Goal: Transaction & Acquisition: Purchase product/service

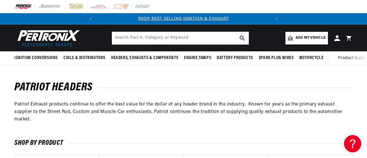
click at [312, 44] on link "Add my vehicle" at bounding box center [306, 38] width 42 height 13
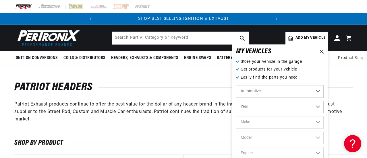
click at [318, 107] on select "Year 2024 2023 2022 2021 2020 2019 2018 2017 2016 2015 2014 2013 2012 2011 2010…" at bounding box center [280, 107] width 88 height 13
select select "1986"
click at [236, 101] on select "Year 2024 2023 2022 2021 2020 2019 2018 2017 2016 2015 2014 2013 2012 2011 2010…" at bounding box center [280, 107] width 88 height 13
select select "1986"
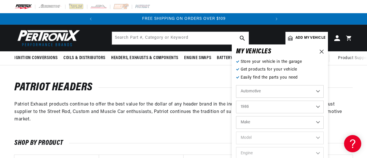
click at [316, 121] on select "Make American Motors Bentley Buick Cadillac Chevrolet Chrysler Dodge Excalibur …" at bounding box center [280, 122] width 88 height 13
select select "Chevrolet"
click at [236, 116] on select "Make American Motors Bentley Buick Cadillac Chevrolet Chrysler Dodge Excalibur …" at bounding box center [280, 122] width 88 height 13
select select "Chevrolet"
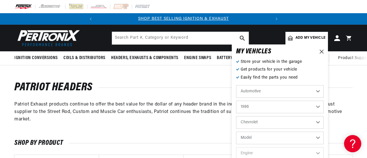
click at [297, 140] on select "Model Astro B60 C10 C10 Suburban C20 C20 Suburban C30 C35 C60 C70 Camaro Capric…" at bounding box center [280, 138] width 88 height 13
select select "Camaro"
click at [236, 132] on select "Model Astro B60 C10 C10 Suburban C20 C20 Suburban C30 C35 C60 C70 Camaro Capric…" at bounding box center [280, 138] width 88 height 13
select select "Camaro"
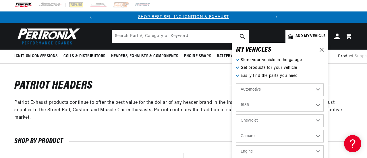
click at [299, 154] on select "Engine 2.8L 5.0L 5.7L" at bounding box center [280, 152] width 88 height 13
select select "5.0L"
click at [236, 146] on select "Engine 2.8L 5.0L 5.7L" at bounding box center [280, 152] width 88 height 13
select select "5.0L"
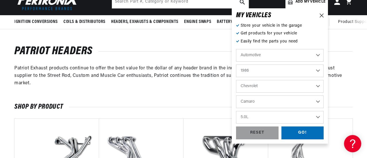
scroll to position [0, 0]
click at [312, 134] on div "GO!" at bounding box center [302, 133] width 42 height 13
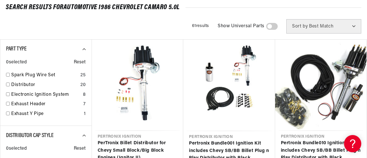
scroll to position [70, 0]
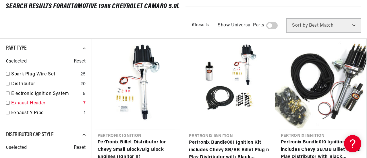
click at [32, 101] on link "Exhaust Header" at bounding box center [46, 103] width 70 height 7
checkbox input "true"
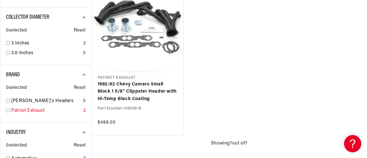
click at [8, 111] on input "checkbox" at bounding box center [8, 111] width 4 height 4
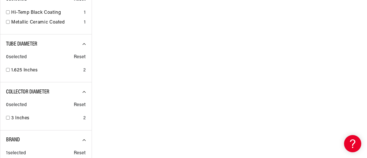
scroll to position [0, 155]
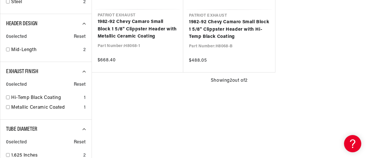
checkbox input "false"
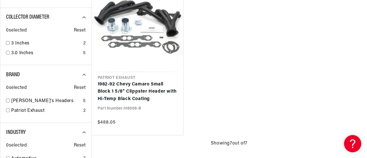
checkbox input "false"
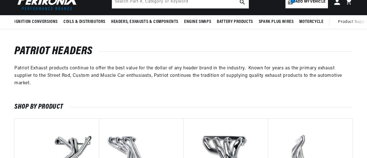
scroll to position [36, 0]
